Goal: Information Seeking & Learning: Learn about a topic

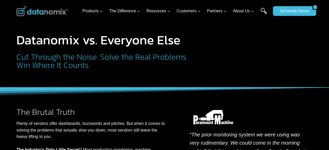
click at [51, 34] on h1 "Datanomix vs. Everyone Else" at bounding box center [102, 40] width 173 height 13
click at [62, 36] on h1 "Datanomix vs. Everyone Else" at bounding box center [102, 40] width 173 height 13
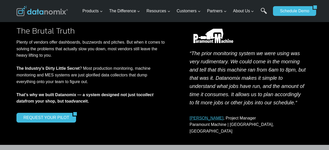
scroll to position [86, 0]
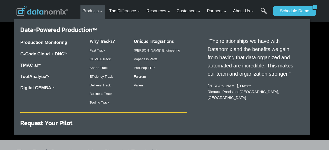
click at [89, 18] on li "Products Expand Data-Powered Production TM Production Monitoring G-Code Cloud +…" at bounding box center [92, 12] width 25 height 14
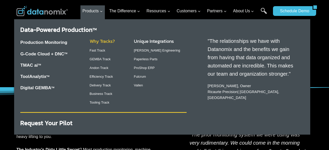
click at [103, 44] on link "Why Tracks?" at bounding box center [102, 41] width 25 height 7
